Goal: Information Seeking & Learning: Check status

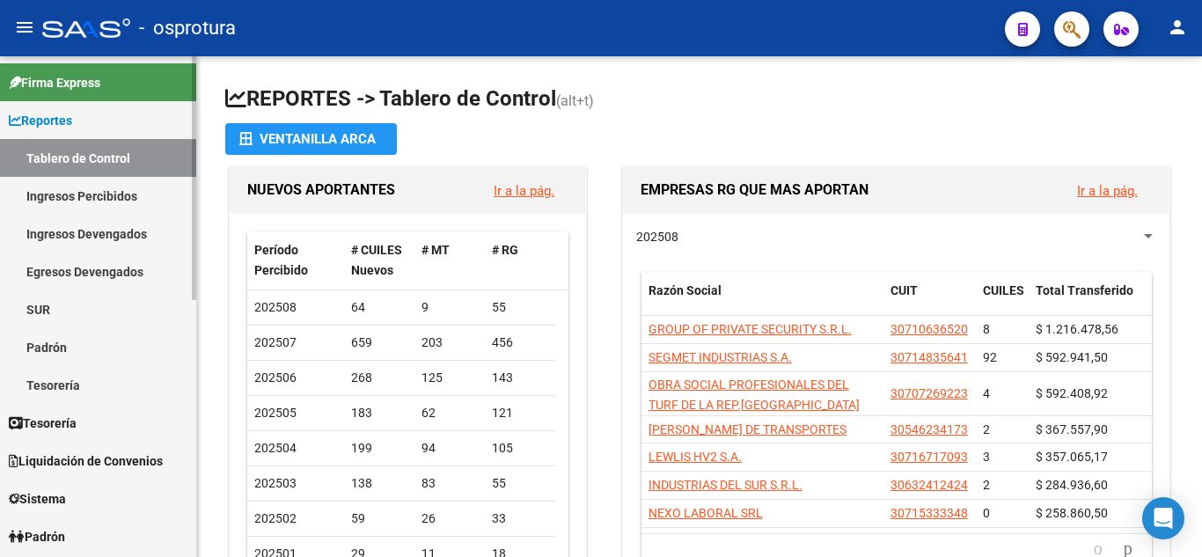
click at [63, 476] on link "Liquidación de Convenios" at bounding box center [98, 461] width 196 height 38
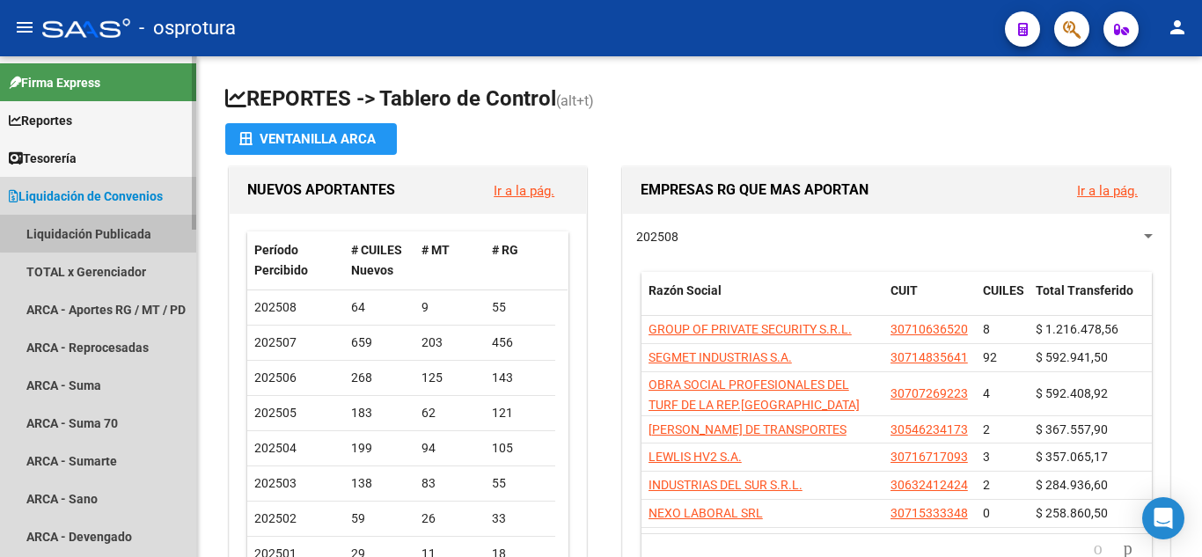
click at [106, 233] on link "Liquidación Publicada" at bounding box center [98, 234] width 196 height 38
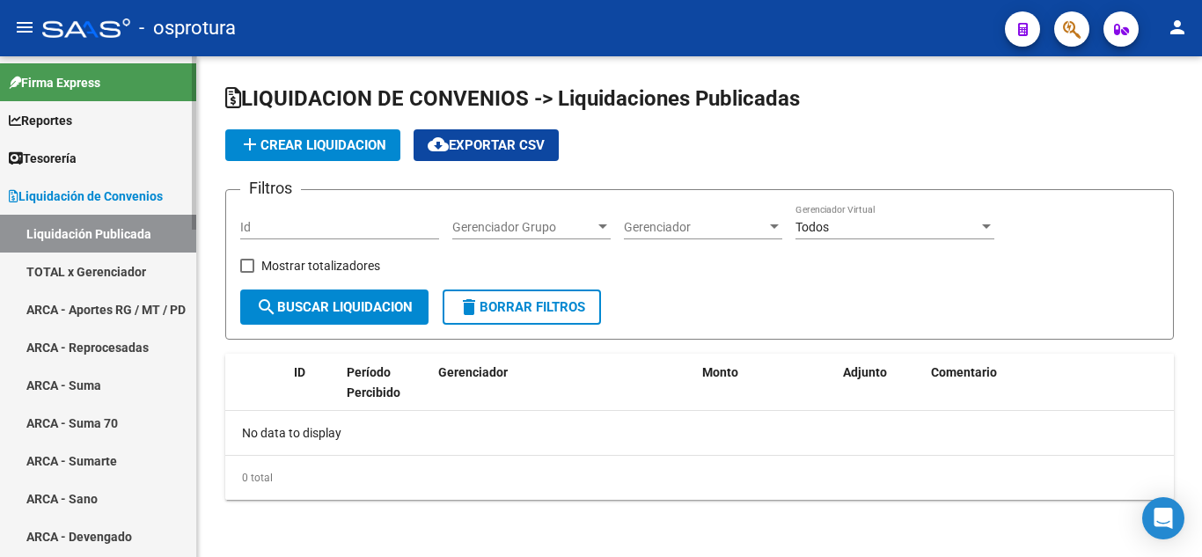
checkbox input "true"
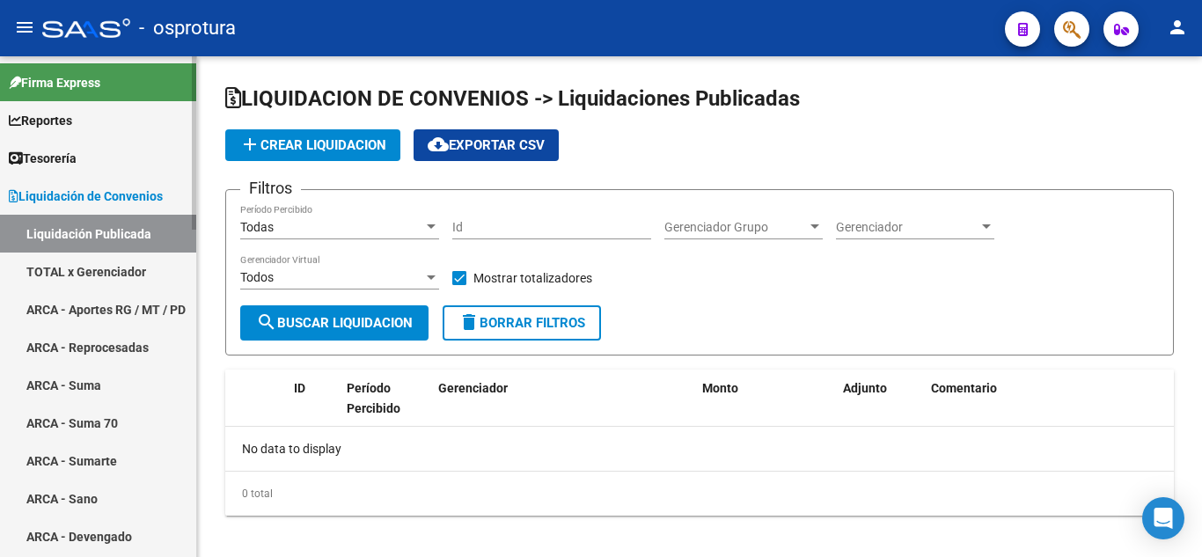
click at [117, 258] on link "TOTAL x Gerenciador" at bounding box center [98, 271] width 196 height 38
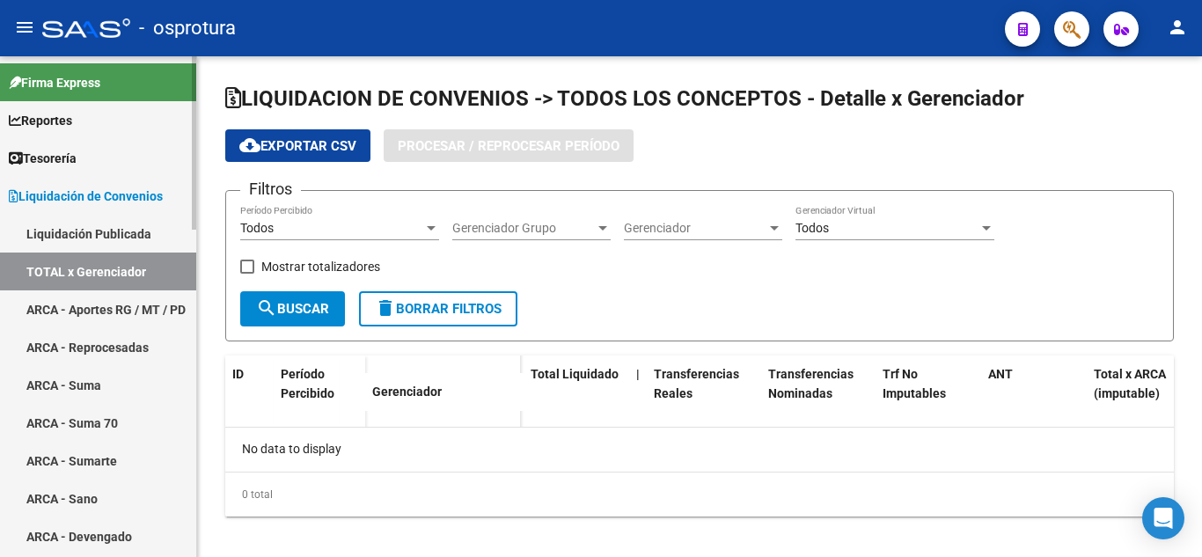
checkbox input "true"
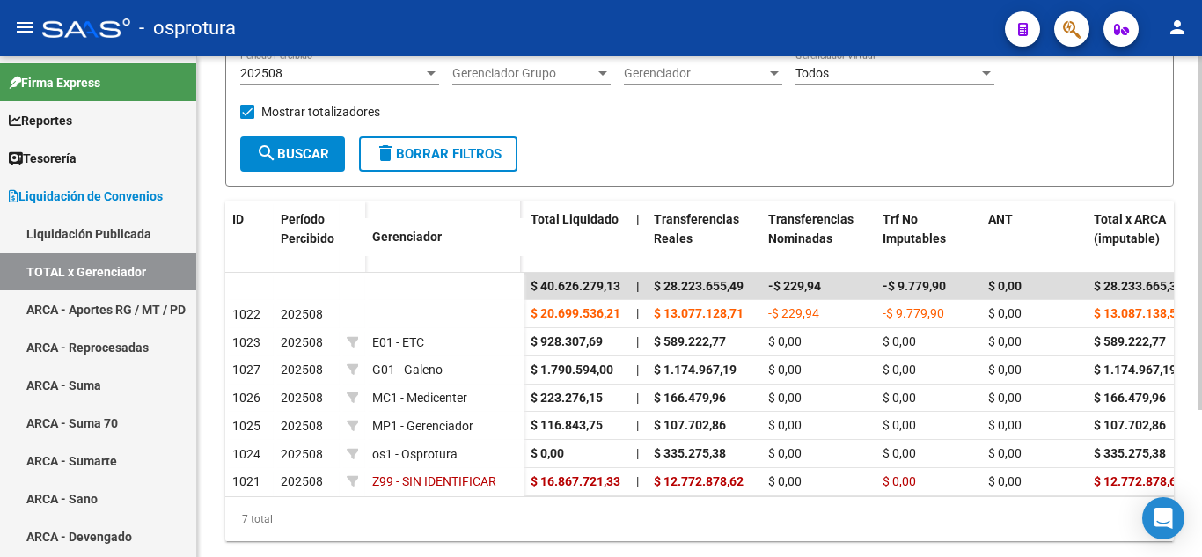
scroll to position [173, 0]
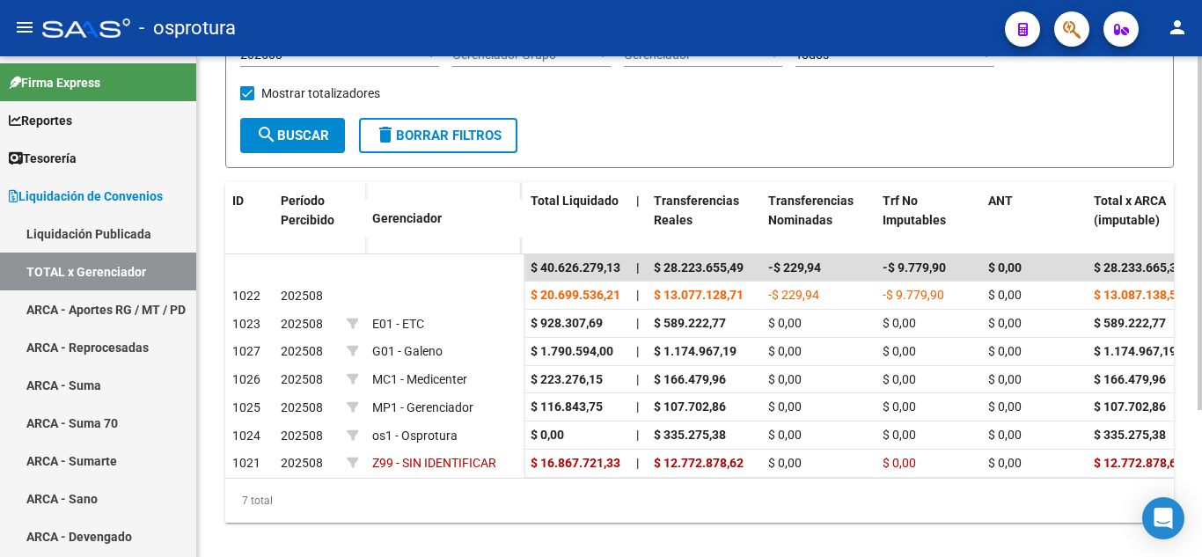
click at [1201, 289] on div at bounding box center [1199, 364] width 4 height 354
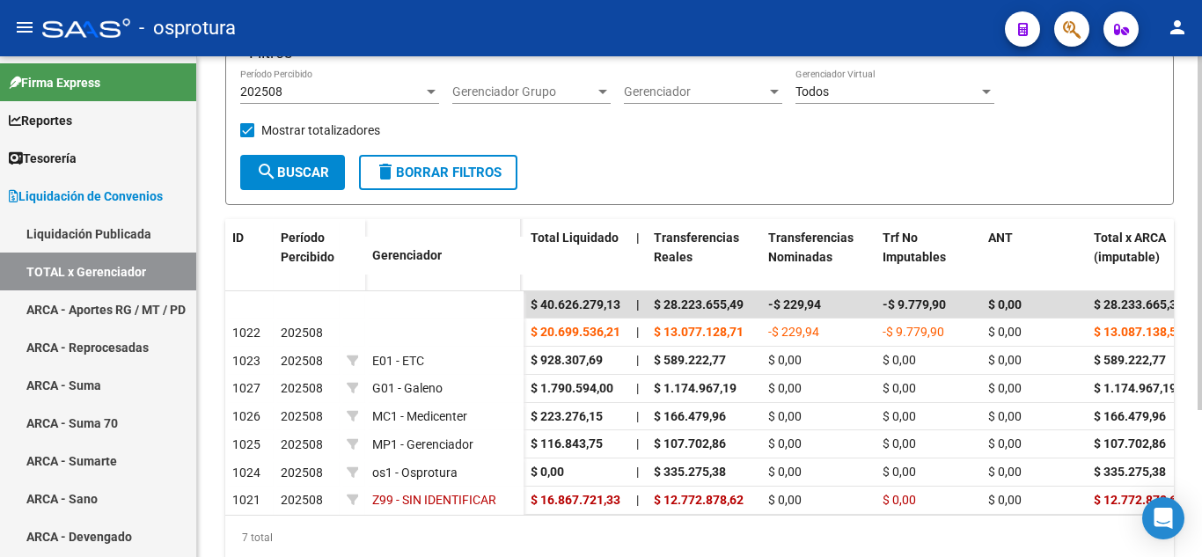
scroll to position [137, 0]
click at [1200, 264] on div at bounding box center [1199, 337] width 4 height 354
click at [410, 84] on div "202508" at bounding box center [331, 91] width 183 height 15
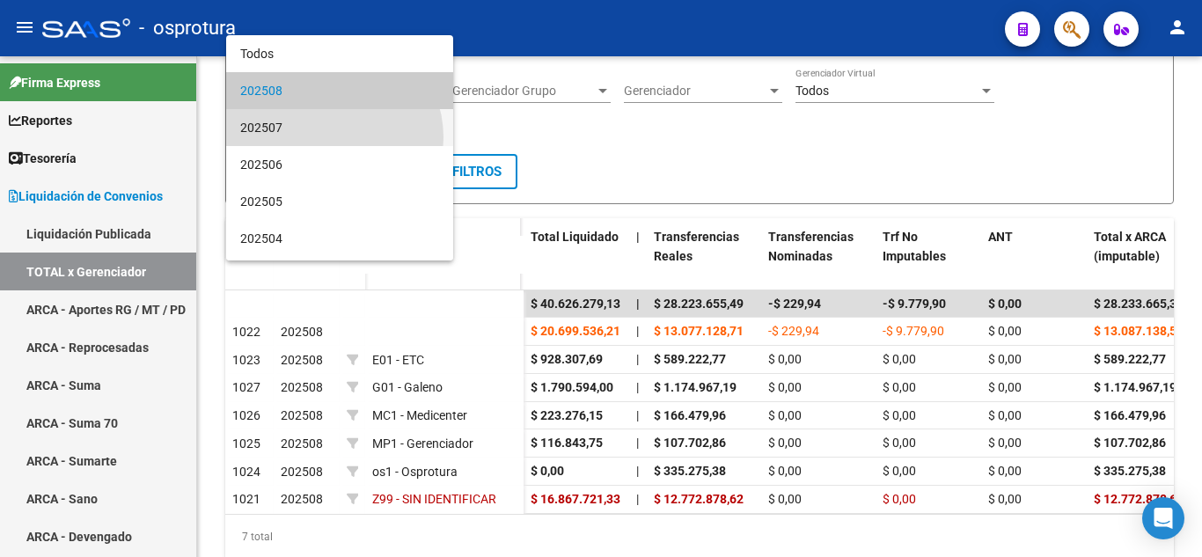
click at [327, 137] on span "202507" at bounding box center [339, 127] width 199 height 37
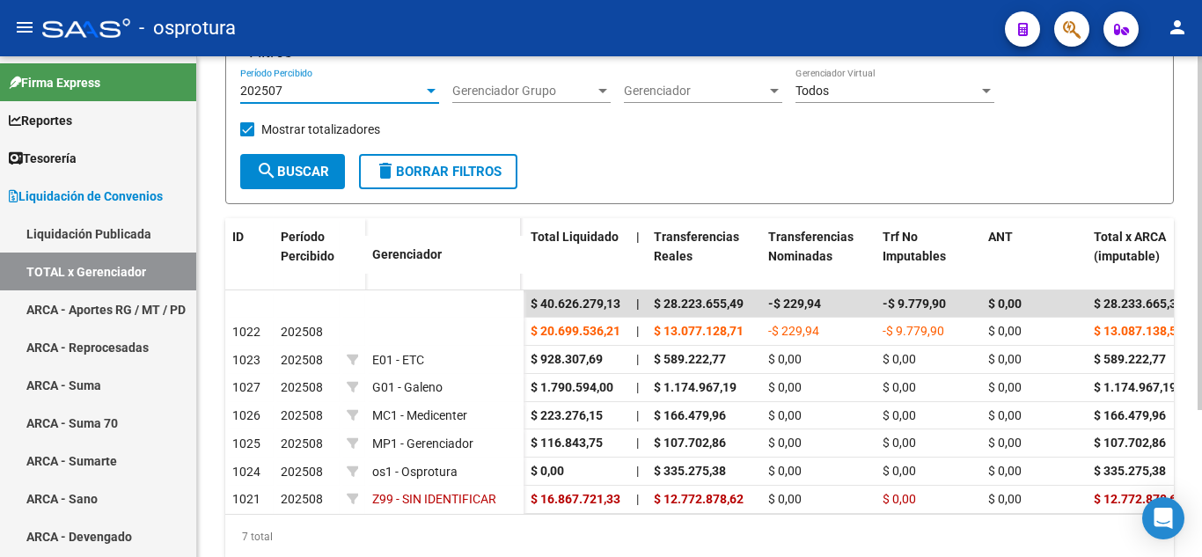
click at [309, 181] on button "search Buscar" at bounding box center [292, 171] width 105 height 35
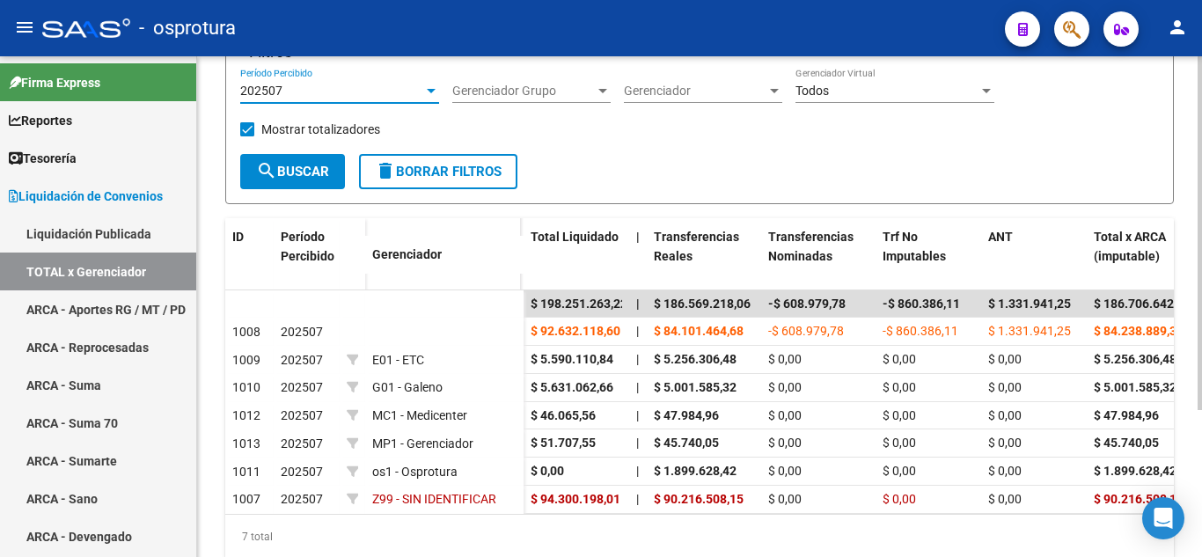
click at [311, 93] on div "202507" at bounding box center [331, 91] width 183 height 15
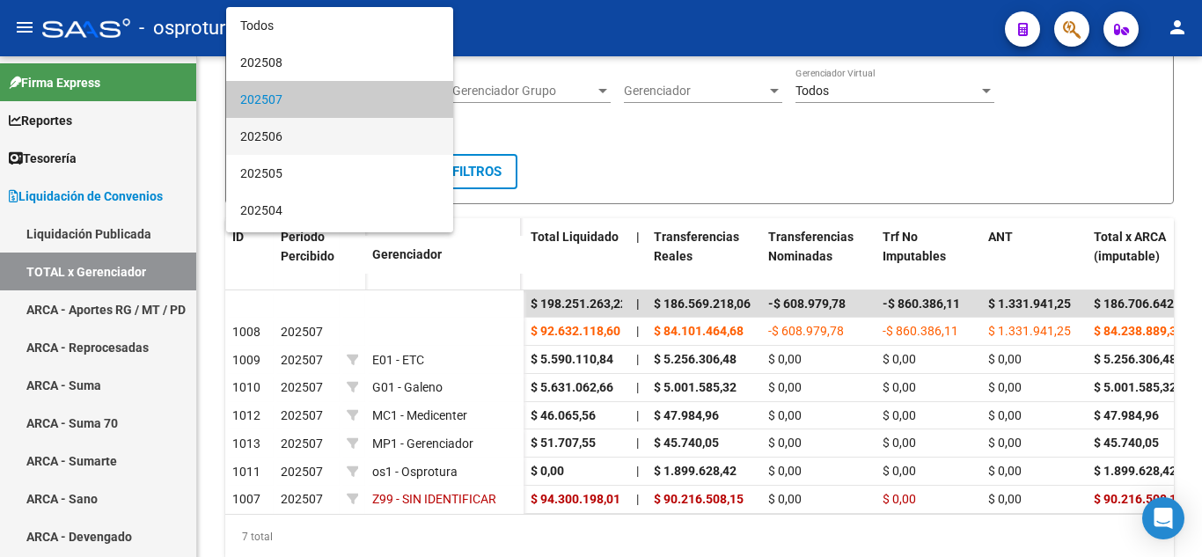
scroll to position [9, 0]
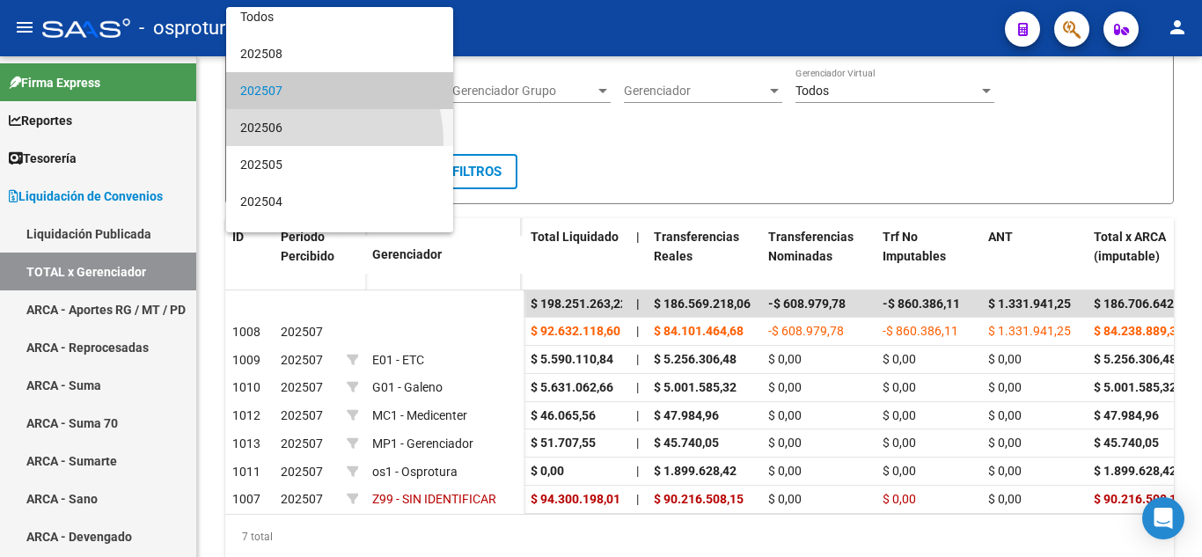
click at [303, 141] on span "202506" at bounding box center [339, 127] width 199 height 37
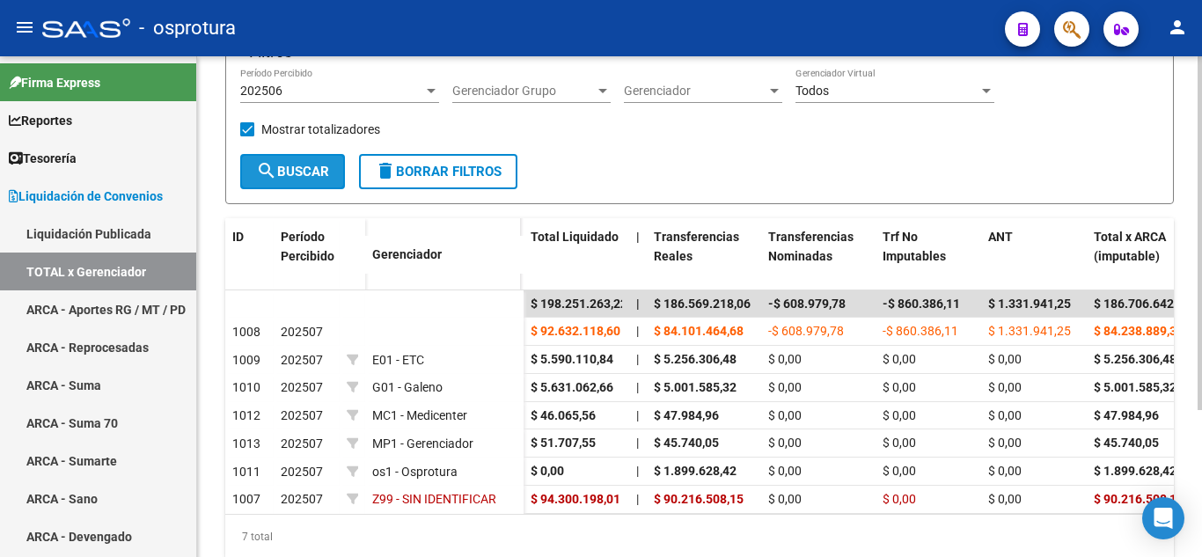
click at [299, 181] on button "search Buscar" at bounding box center [292, 171] width 105 height 35
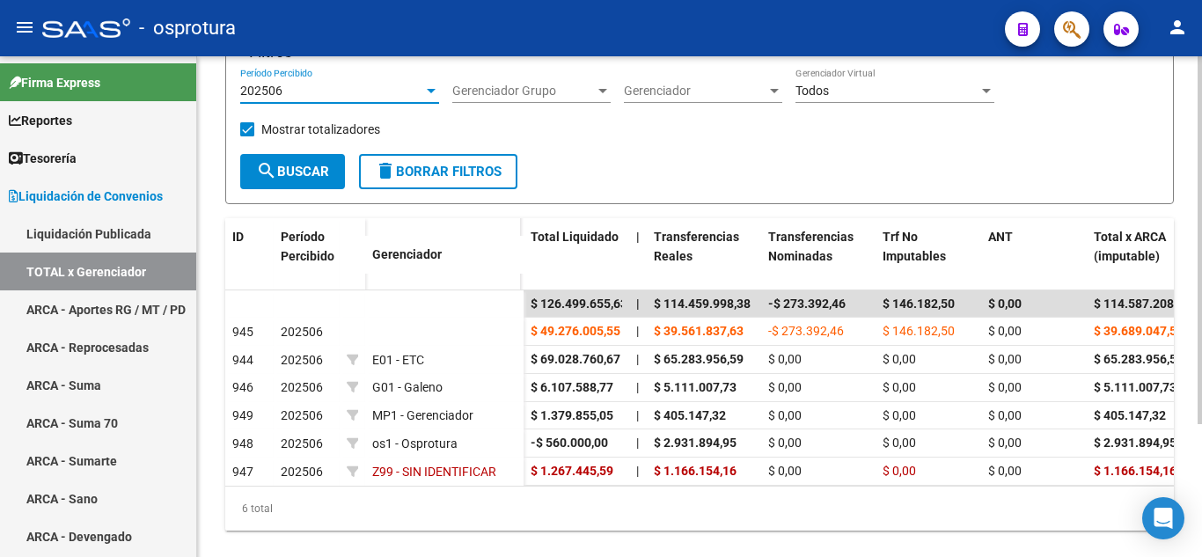
click at [307, 94] on div "202506" at bounding box center [331, 91] width 183 height 15
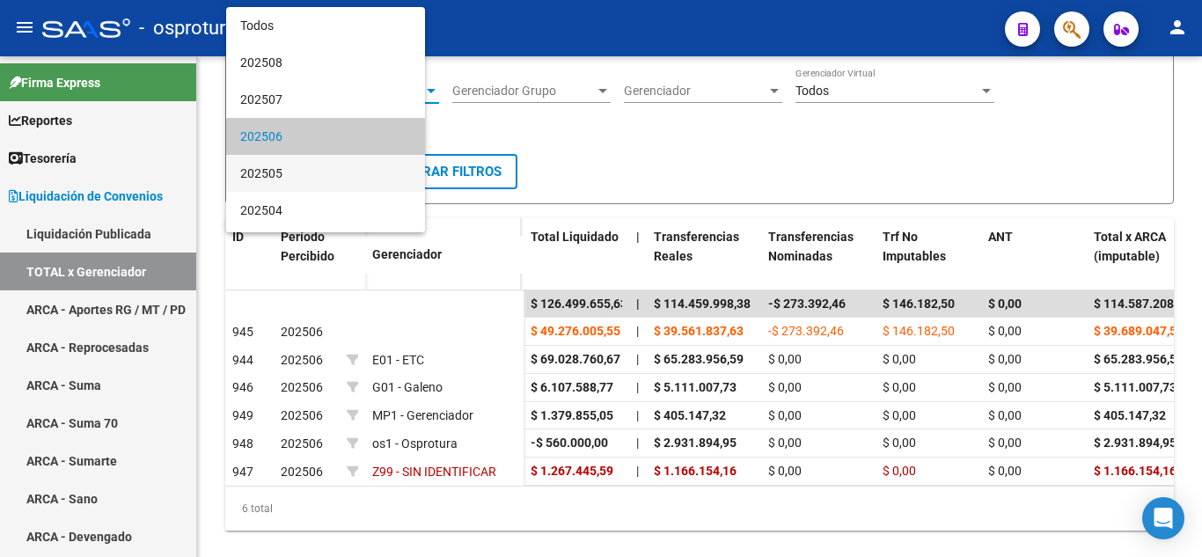
scroll to position [46, 0]
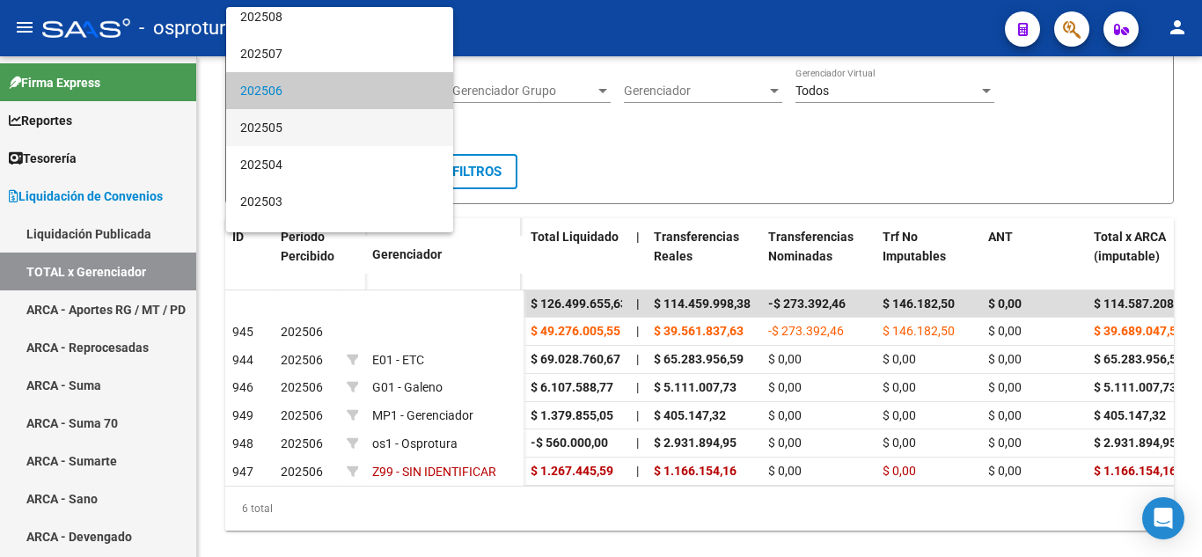
click at [300, 139] on span "202505" at bounding box center [339, 127] width 199 height 37
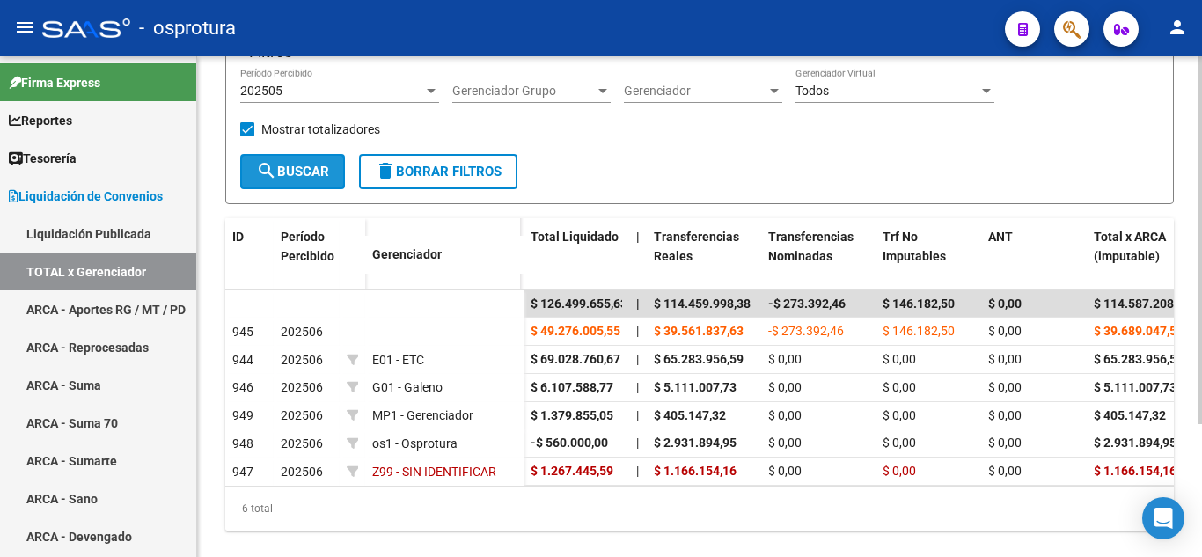
click at [298, 172] on span "search Buscar" at bounding box center [292, 172] width 73 height 16
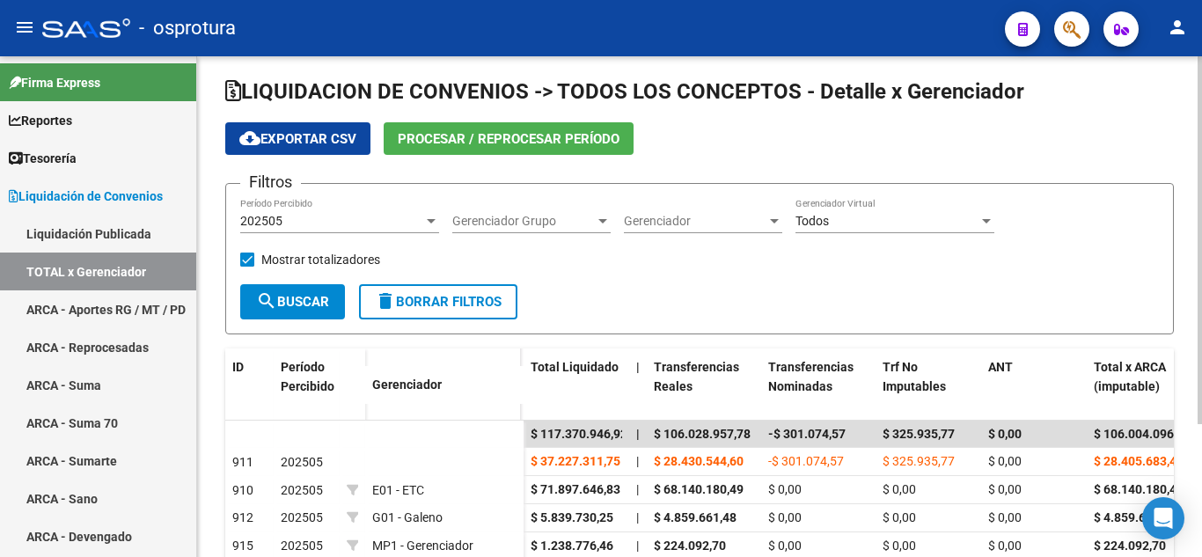
scroll to position [0, 0]
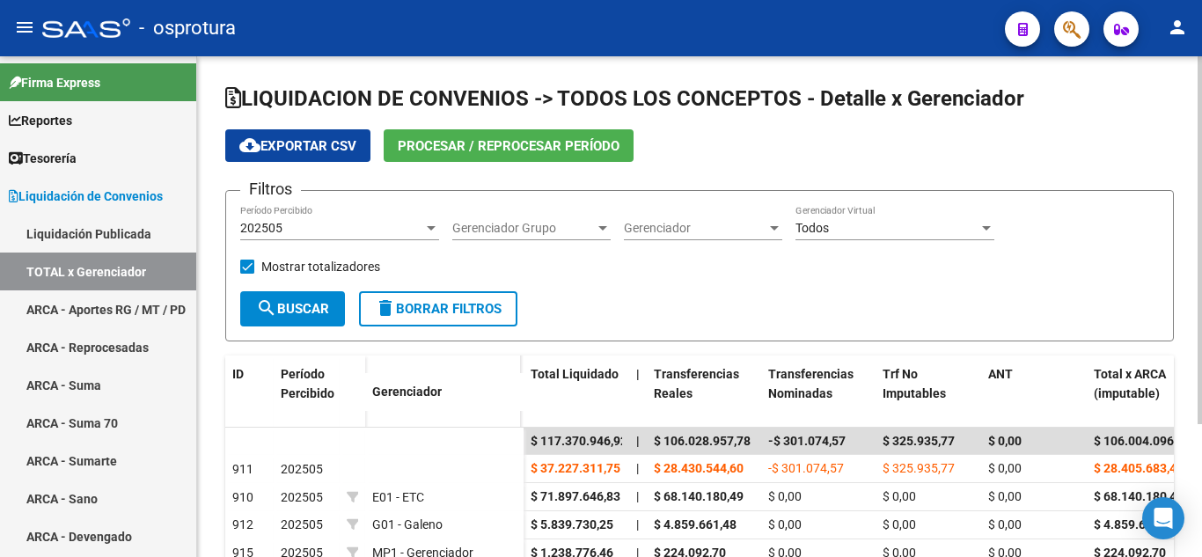
click at [1184, 77] on div "LIQUIDACION DE CONVENIOS -> TODOS LOS CONCEPTOS - Detalle x Gerenciador cloud_d…" at bounding box center [701, 390] width 1009 height 668
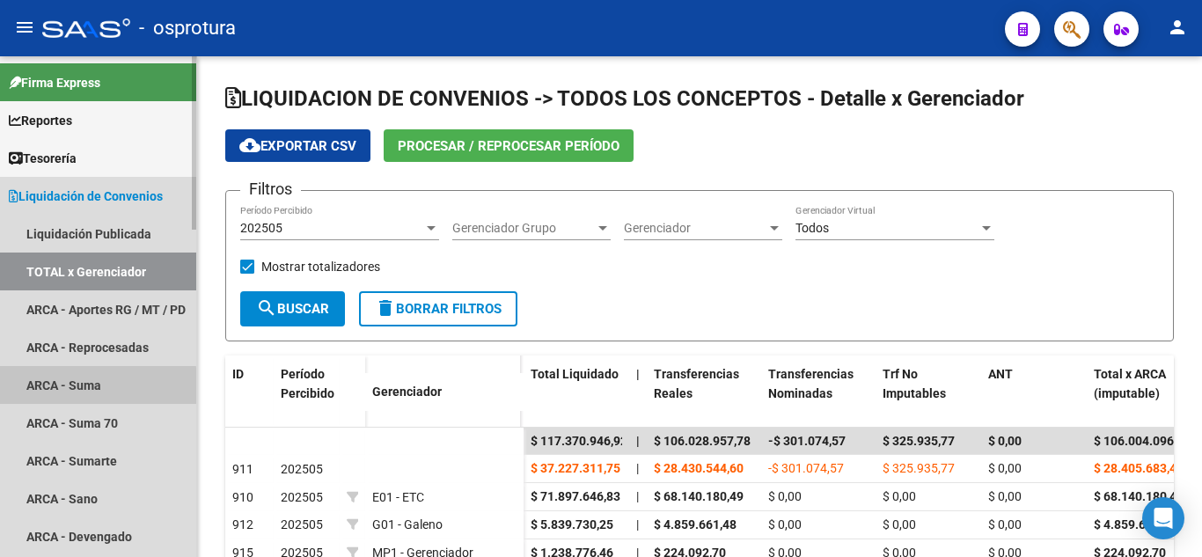
click at [97, 393] on link "ARCA - Suma" at bounding box center [98, 385] width 196 height 38
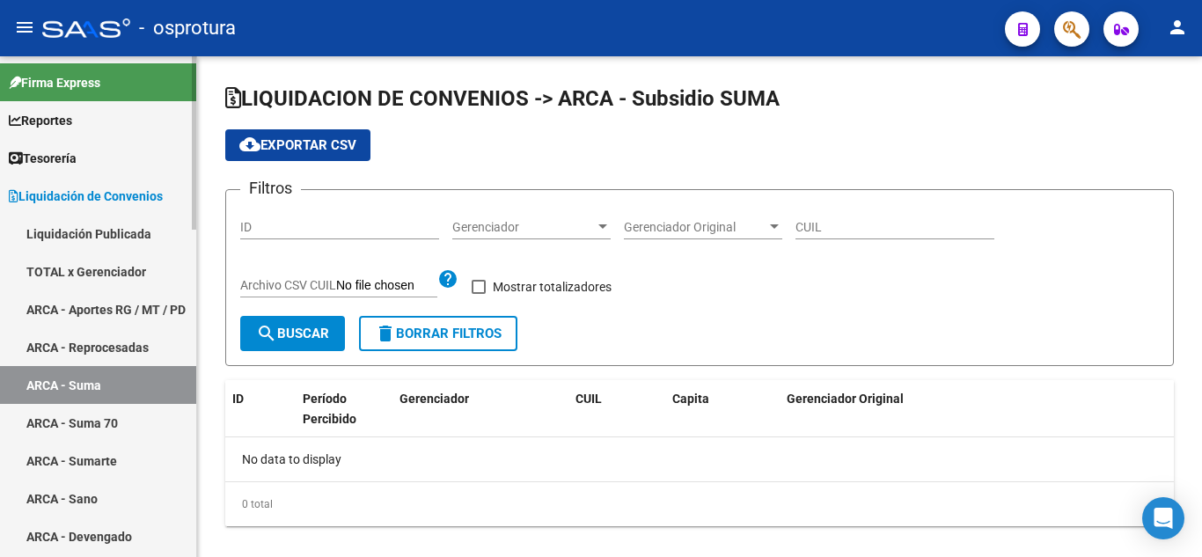
checkbox input "true"
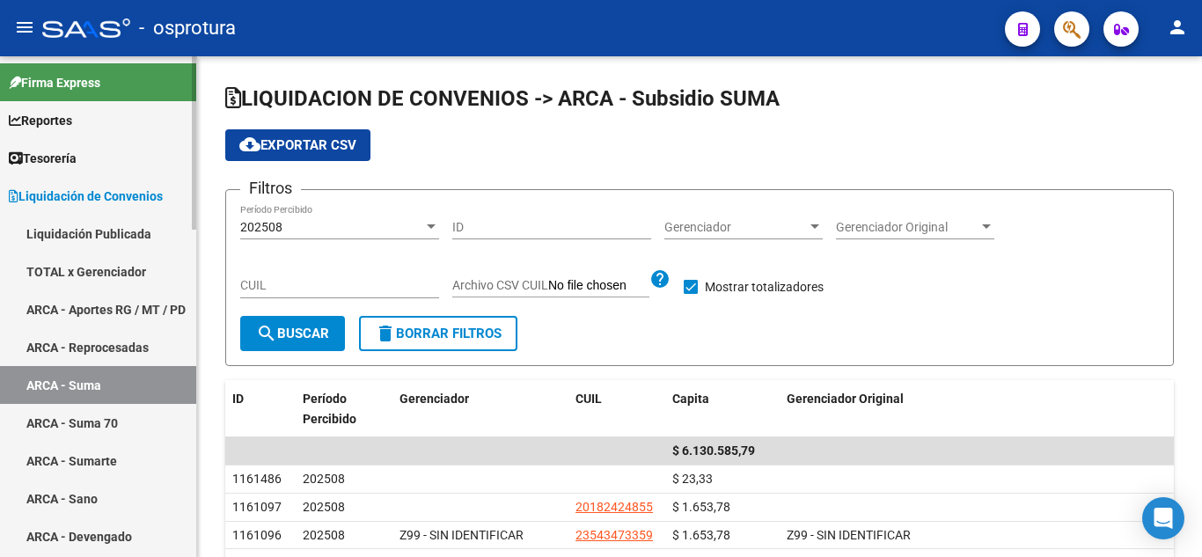
click at [121, 243] on link "Liquidación Publicada" at bounding box center [98, 234] width 196 height 38
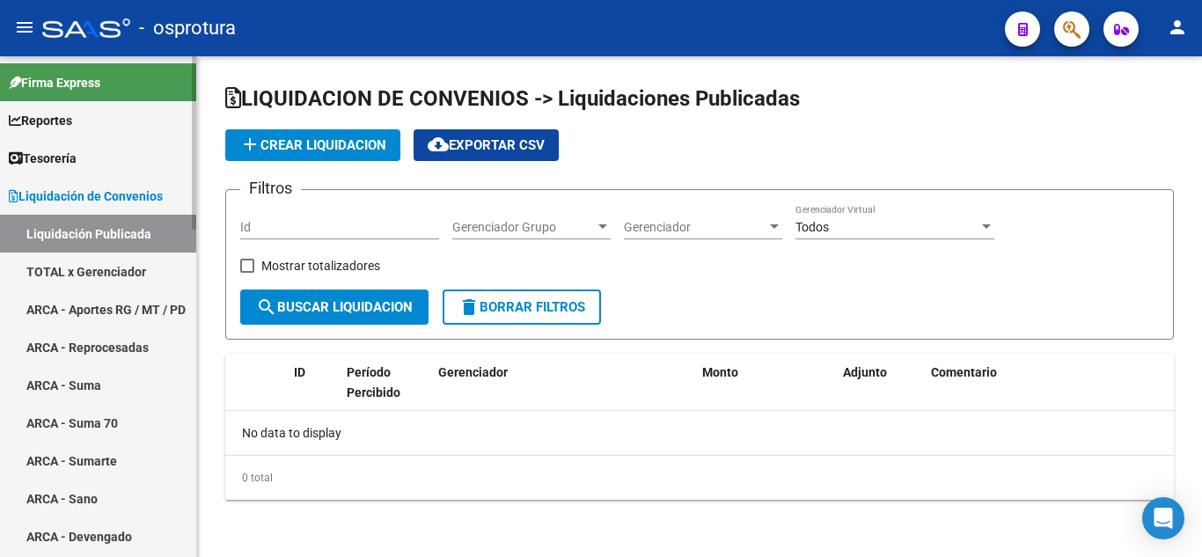
checkbox input "true"
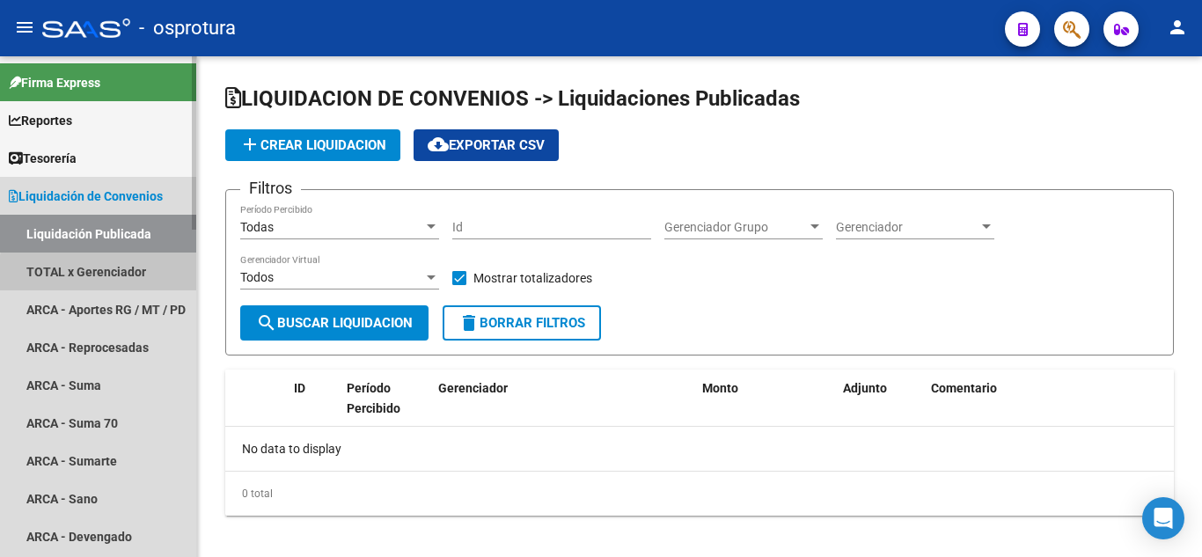
click at [113, 274] on link "TOTAL x Gerenciador" at bounding box center [98, 271] width 196 height 38
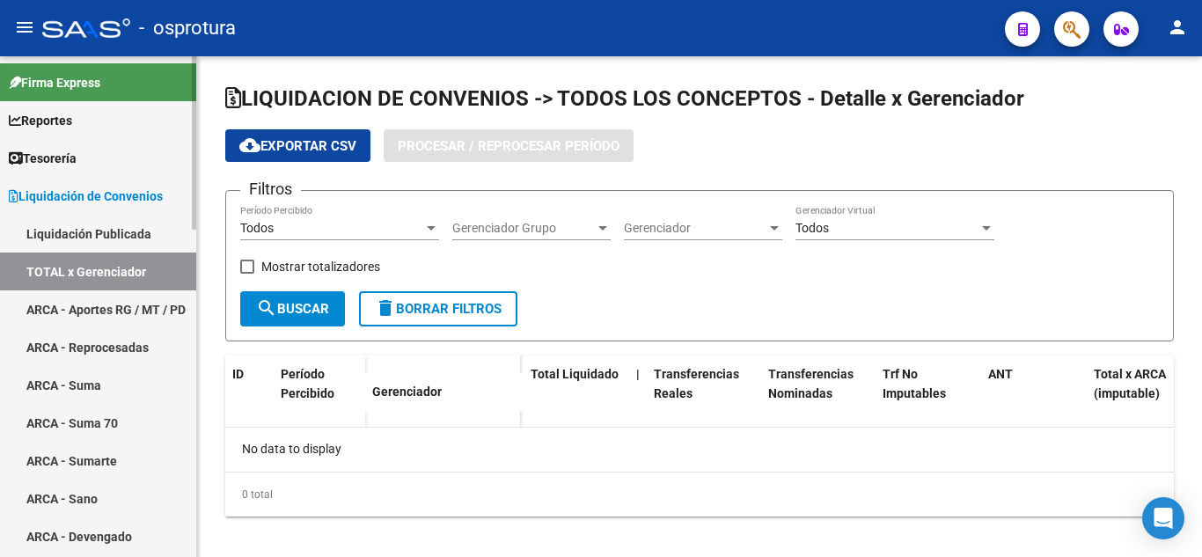
checkbox input "true"
